Goal: Information Seeking & Learning: Learn about a topic

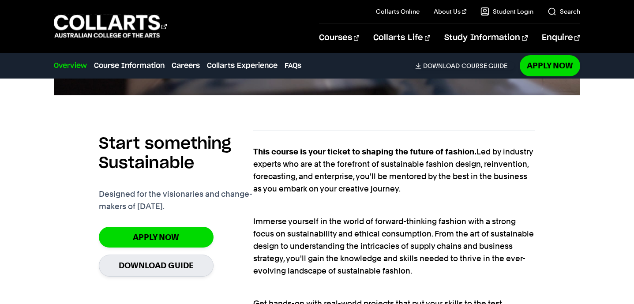
scroll to position [552, 0]
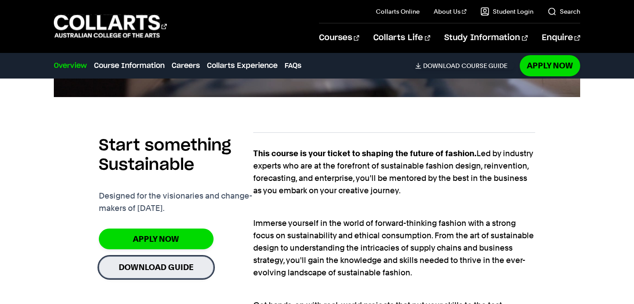
click at [134, 275] on link "Download Guide" at bounding box center [156, 267] width 115 height 22
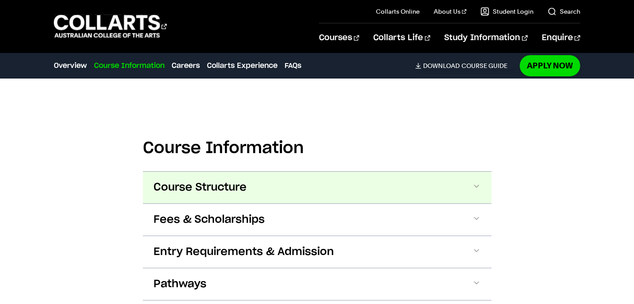
click at [190, 189] on span "Course Structure" at bounding box center [200, 188] width 93 height 14
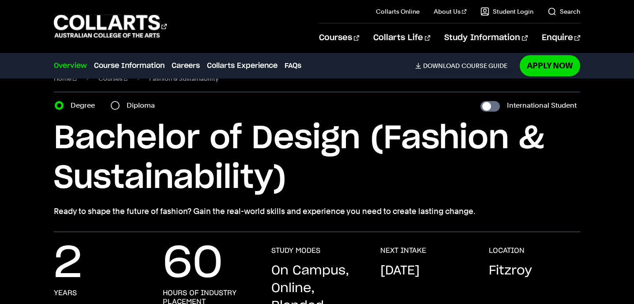
scroll to position [0, 0]
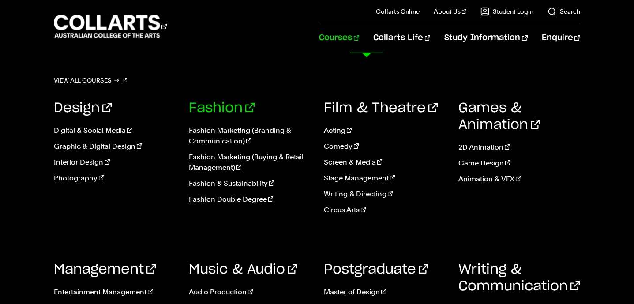
click at [224, 108] on link "Fashion" at bounding box center [222, 108] width 66 height 13
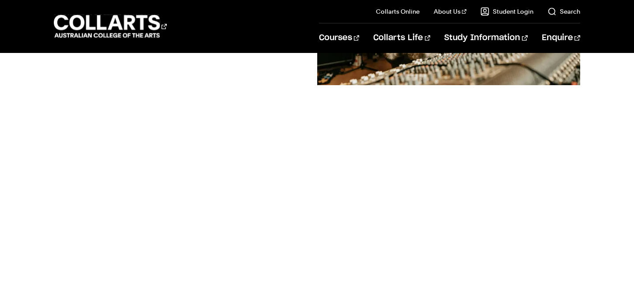
scroll to position [250, 0]
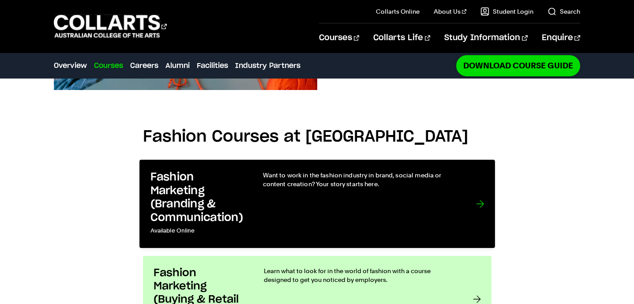
scroll to position [606, 0]
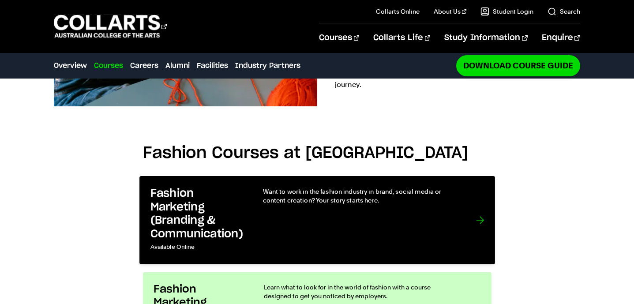
click at [418, 187] on div "Want to work in the fashion industry in brand, social media or content creation…" at bounding box center [361, 220] width 196 height 67
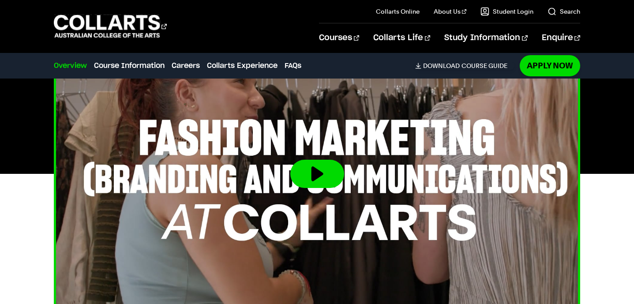
scroll to position [301, 0]
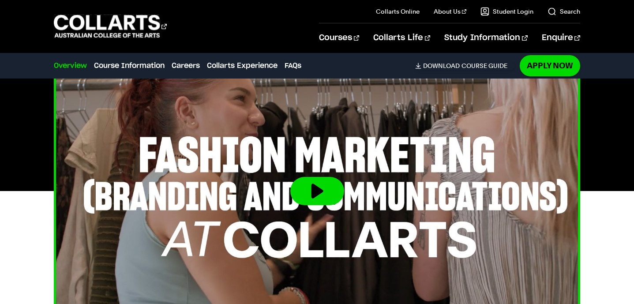
click at [333, 197] on button at bounding box center [317, 191] width 54 height 28
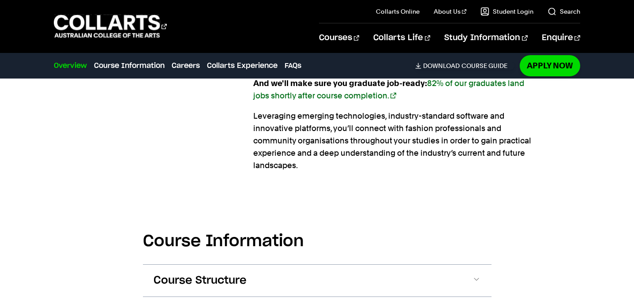
scroll to position [796, 0]
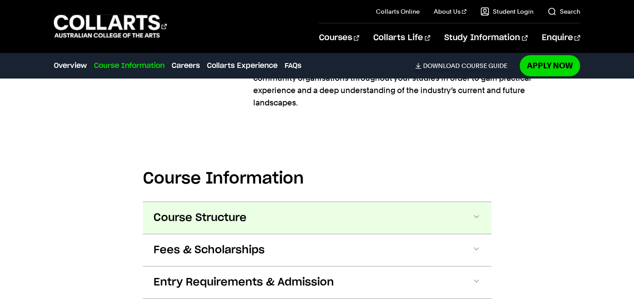
click at [273, 227] on button "Course Structure" at bounding box center [317, 218] width 349 height 32
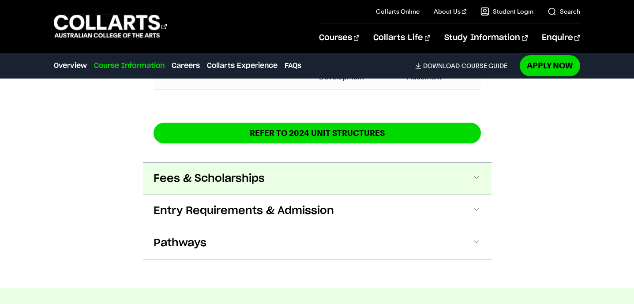
scroll to position [1655, 0]
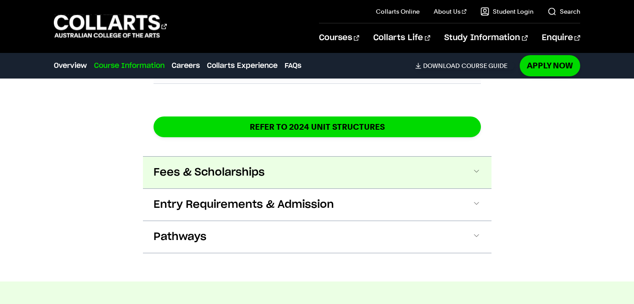
click at [237, 166] on span "Fees & Scholarships" at bounding box center [209, 173] width 111 height 14
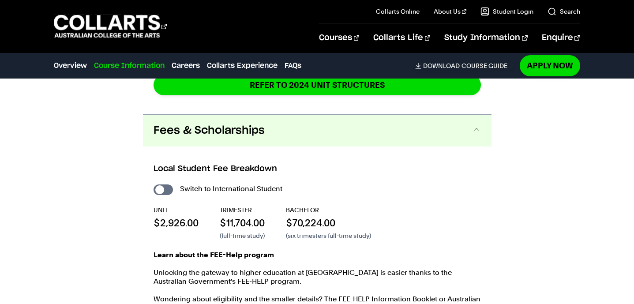
scroll to position [1721, 0]
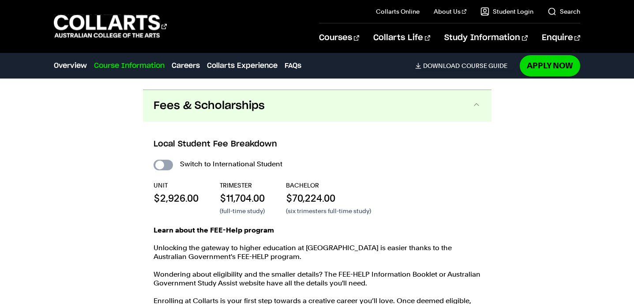
click at [164, 160] on input "International Student" at bounding box center [163, 165] width 19 height 11
checkbox input "true"
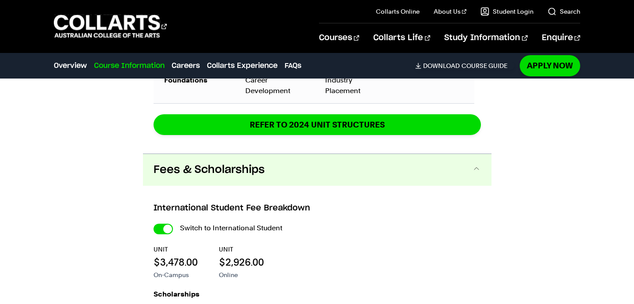
scroll to position [1883, 0]
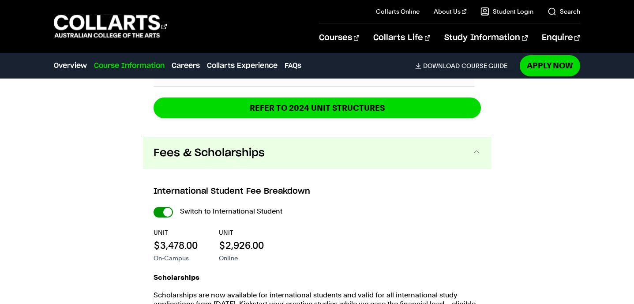
click at [0, 0] on input "International Student" at bounding box center [0, 0] width 0 height 0
checkbox input "false"
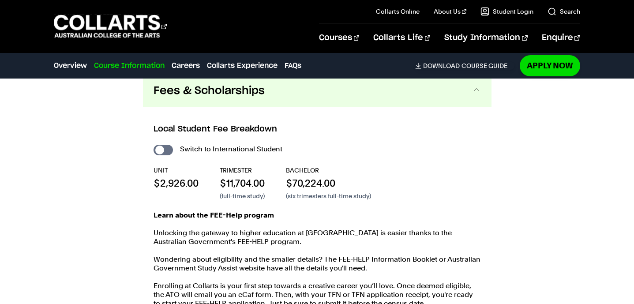
scroll to position [1737, 0]
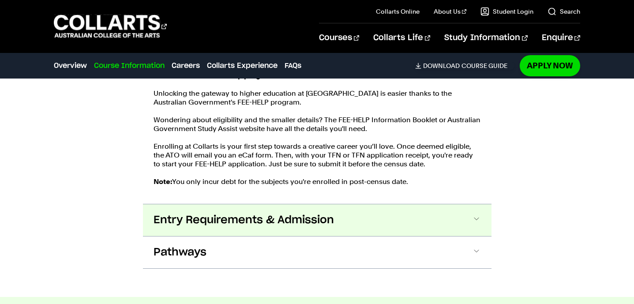
click at [236, 223] on button "Entry Requirements & Admission" at bounding box center [317, 220] width 349 height 32
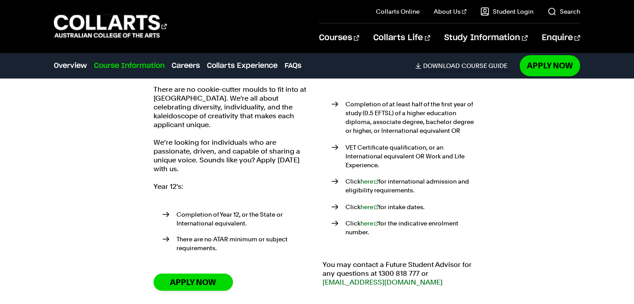
scroll to position [2056, 0]
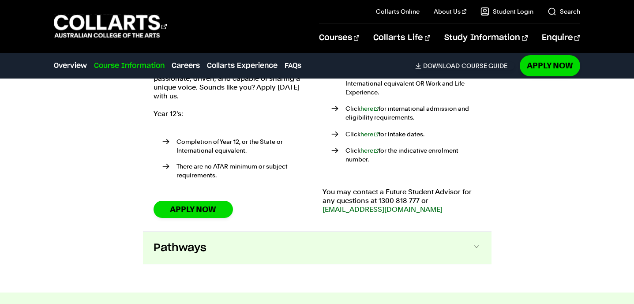
click at [191, 241] on span "Pathways" at bounding box center [180, 248] width 53 height 14
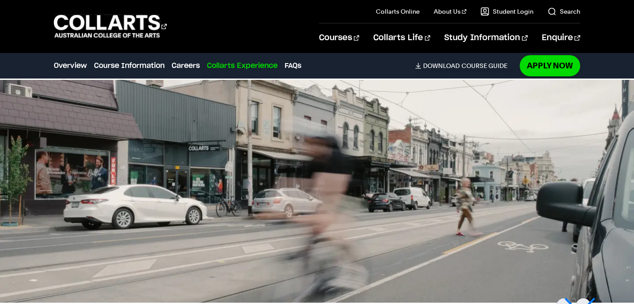
scroll to position [3246, 0]
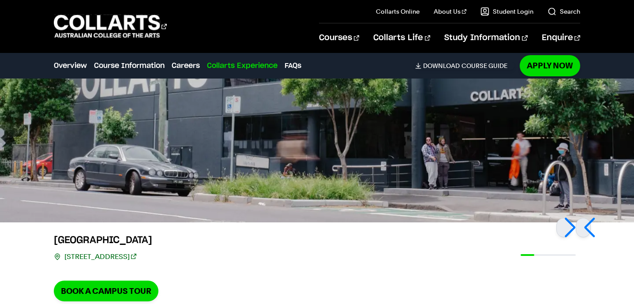
scroll to position [1883, 0]
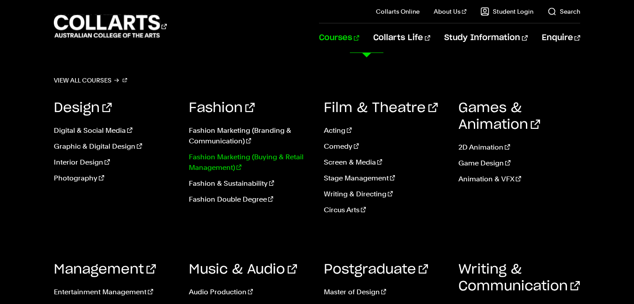
click at [218, 161] on link "Fashion Marketing (Buying & Retail Management)" at bounding box center [250, 162] width 122 height 21
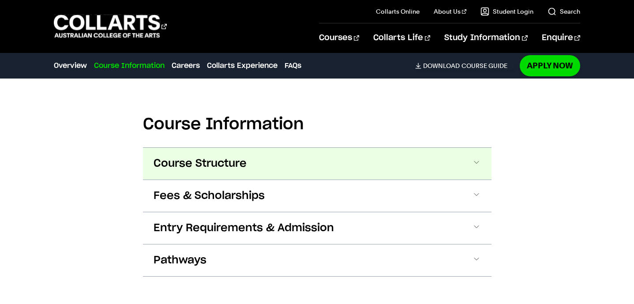
click at [242, 161] on span "Course Structure" at bounding box center [200, 164] width 93 height 14
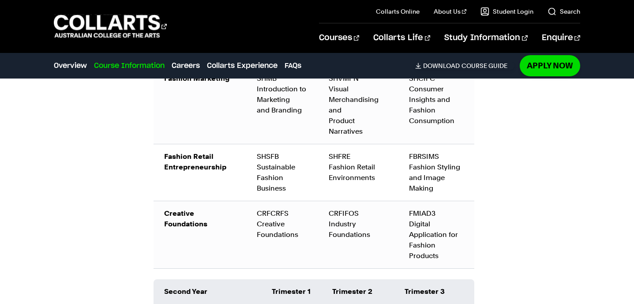
scroll to position [1168, 0]
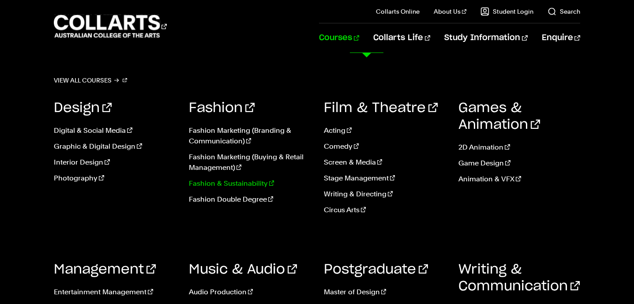
click at [237, 185] on link "Fashion & Sustainability" at bounding box center [250, 183] width 122 height 11
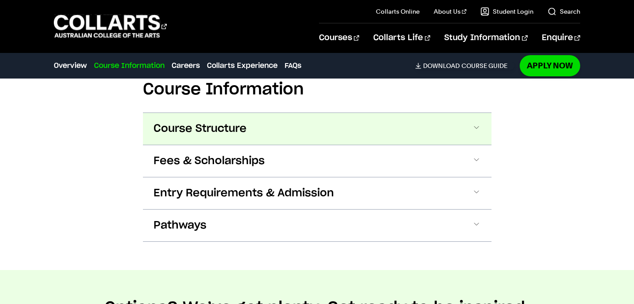
click at [260, 120] on button "Course Structure" at bounding box center [317, 129] width 349 height 32
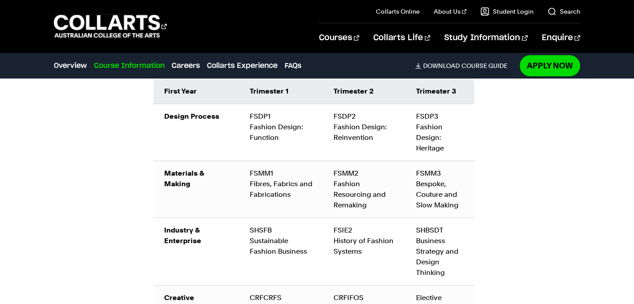
scroll to position [1064, 0]
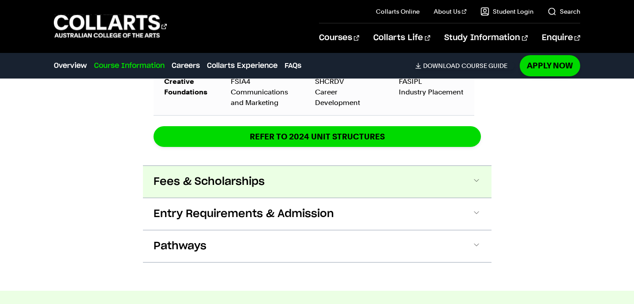
click at [241, 189] on button "Fees & Scholarships" at bounding box center [317, 182] width 349 height 32
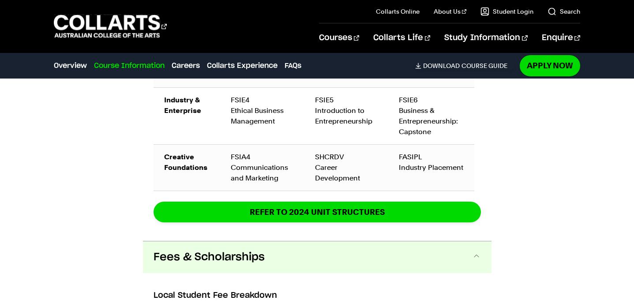
scroll to position [1452, 0]
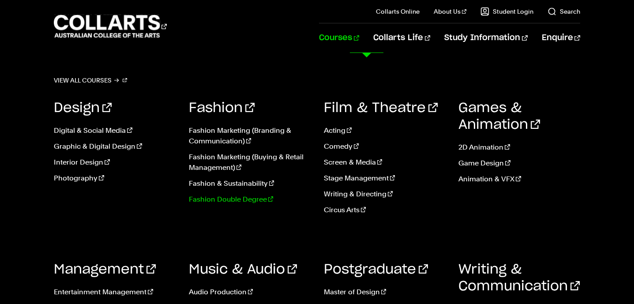
click at [252, 203] on link "Fashion Double Degree" at bounding box center [250, 199] width 122 height 11
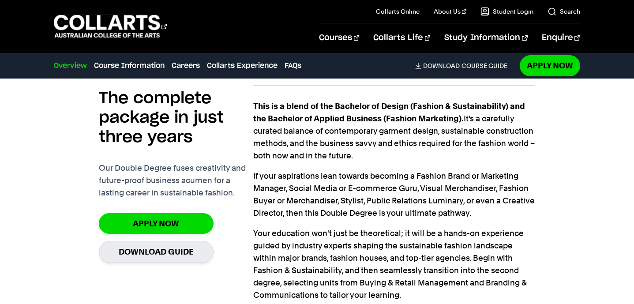
scroll to position [679, 0]
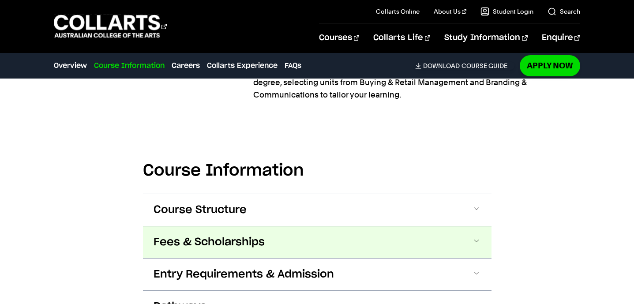
click at [411, 235] on button "Fees & Scholarships" at bounding box center [317, 242] width 349 height 32
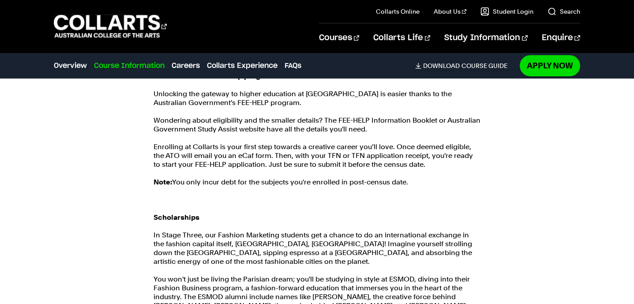
scroll to position [1158, 0]
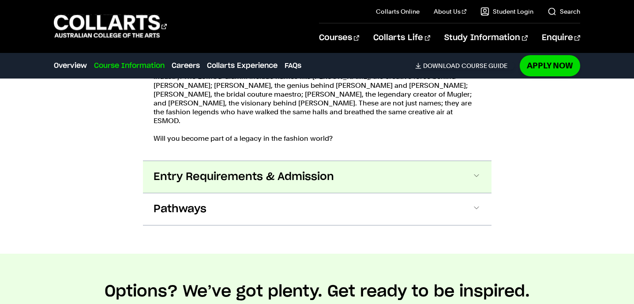
click at [410, 182] on button "Entry Requirements & Admission" at bounding box center [317, 177] width 349 height 32
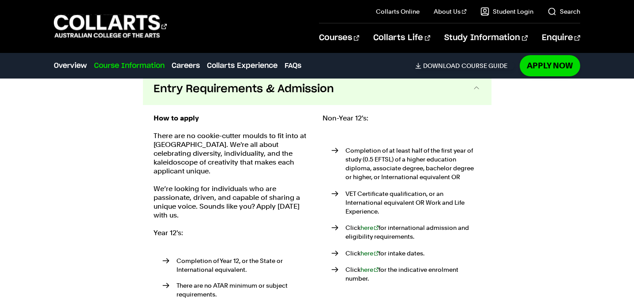
scroll to position [1458, 0]
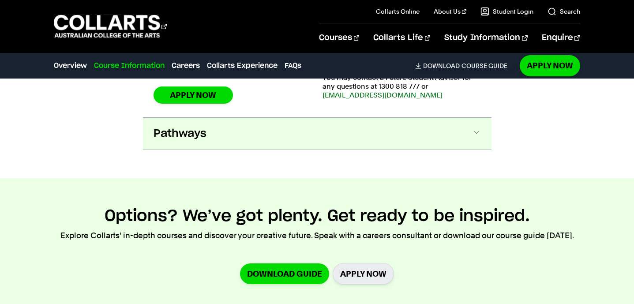
click at [325, 118] on button "Pathways" at bounding box center [317, 134] width 349 height 32
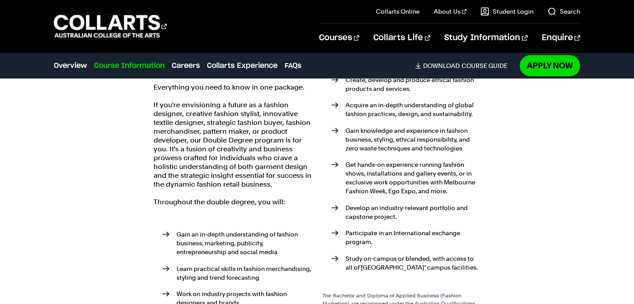
scroll to position [1782, 0]
